Goal: Task Accomplishment & Management: Use online tool/utility

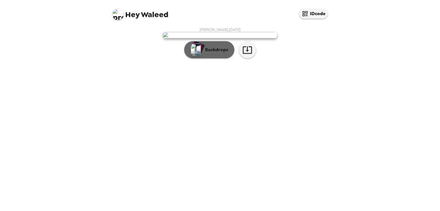
click at [209, 58] on button "Backdrops" at bounding box center [209, 49] width 50 height 17
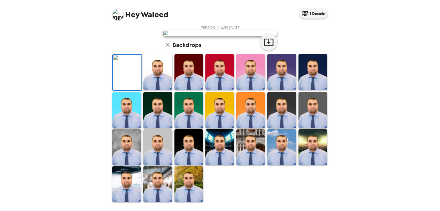
scroll to position [126, 0]
click at [158, 83] on img at bounding box center [157, 72] width 29 height 36
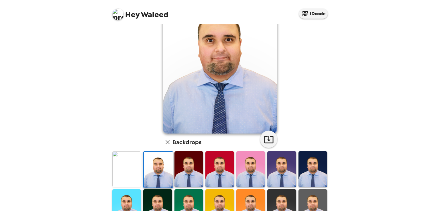
scroll to position [42, 0]
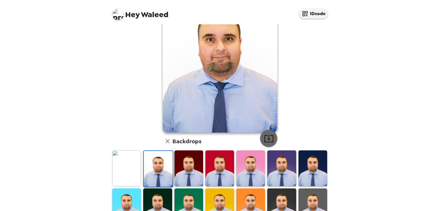
click at [266, 141] on icon "button" at bounding box center [269, 139] width 10 height 10
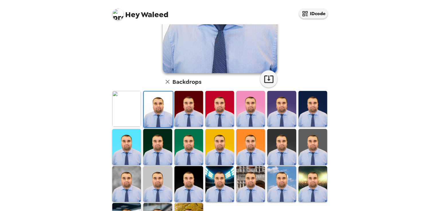
scroll to position [104, 0]
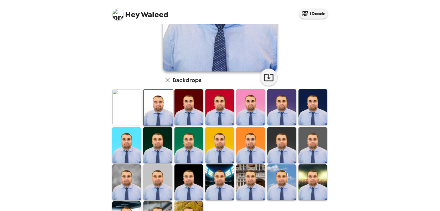
click at [115, 147] on img at bounding box center [126, 145] width 29 height 36
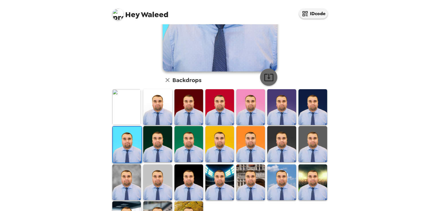
click at [267, 76] on icon "button" at bounding box center [269, 77] width 10 height 10
click at [315, 136] on img at bounding box center [312, 144] width 29 height 36
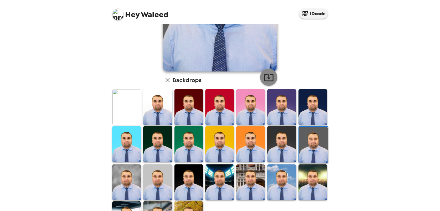
click at [269, 74] on icon "button" at bounding box center [268, 77] width 9 height 7
click at [162, 184] on img at bounding box center [157, 183] width 29 height 36
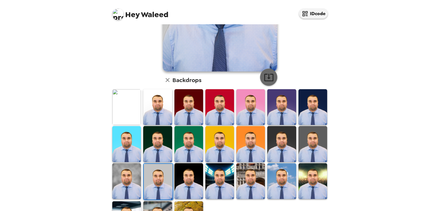
click at [269, 78] on icon "button" at bounding box center [269, 77] width 10 height 10
click at [117, 116] on img at bounding box center [126, 107] width 29 height 36
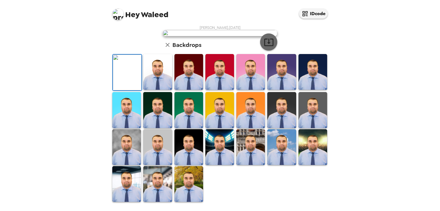
click at [268, 46] on icon "button" at bounding box center [268, 42] width 9 height 7
click at [131, 165] on img at bounding box center [126, 147] width 29 height 36
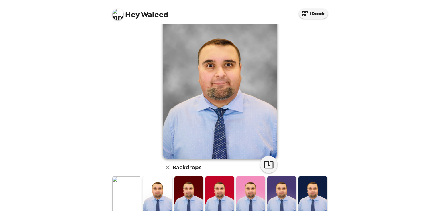
scroll to position [23, 0]
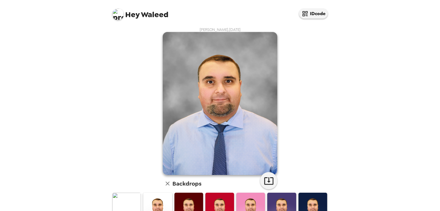
scroll to position [26, 0]
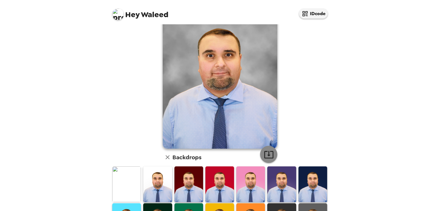
click at [264, 158] on icon "button" at bounding box center [269, 155] width 10 height 10
click at [391, 132] on div "Hey Waleed IDcode Waleed Zahoor , 09-08-2025 Backdrops" at bounding box center [220, 105] width 440 height 211
